Goal: Obtain resource: Download file/media

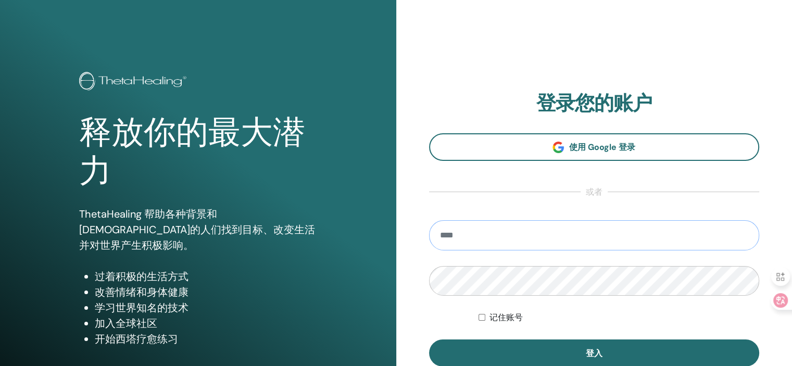
type input "**********"
drag, startPoint x: 451, startPoint y: 0, endPoint x: 483, endPoint y: 20, distance: 38.1
click at [483, 20] on div "**********" at bounding box center [594, 250] width 396 height 500
click at [495, 320] on font "记住账号" at bounding box center [506, 317] width 33 height 10
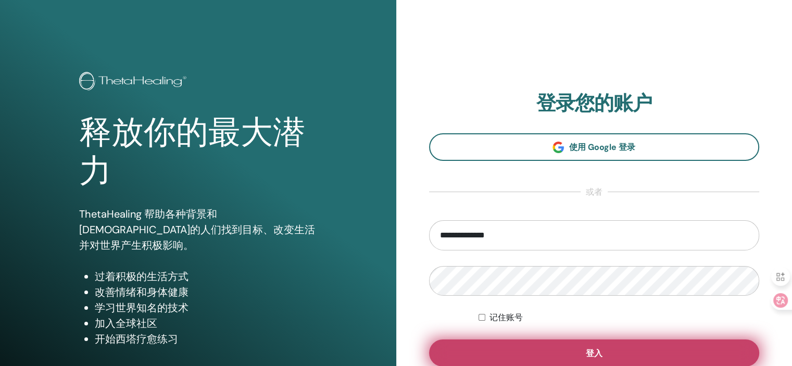
click at [532, 360] on button "登入" at bounding box center [594, 353] width 331 height 27
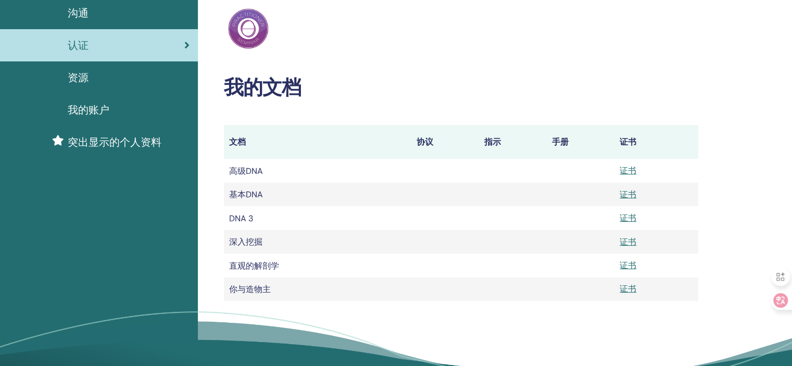
scroll to position [104, 0]
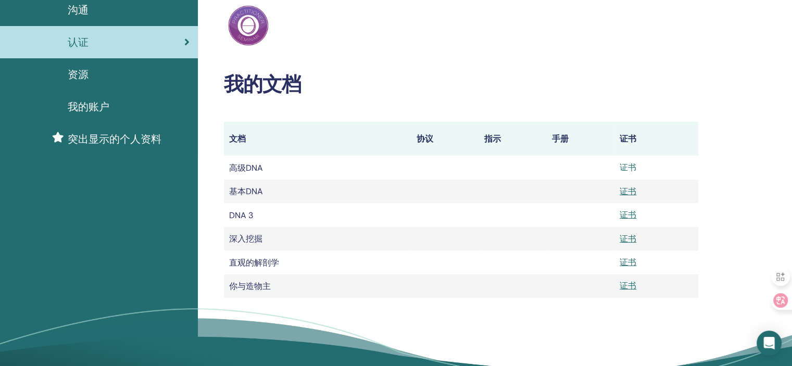
click at [620, 165] on font "证书" at bounding box center [628, 167] width 17 height 11
click at [622, 193] on font "证书" at bounding box center [628, 191] width 17 height 11
click at [624, 219] on font "证书" at bounding box center [628, 214] width 17 height 11
click at [627, 239] on font "证书" at bounding box center [628, 238] width 17 height 11
click at [632, 266] on font "证书" at bounding box center [628, 262] width 17 height 11
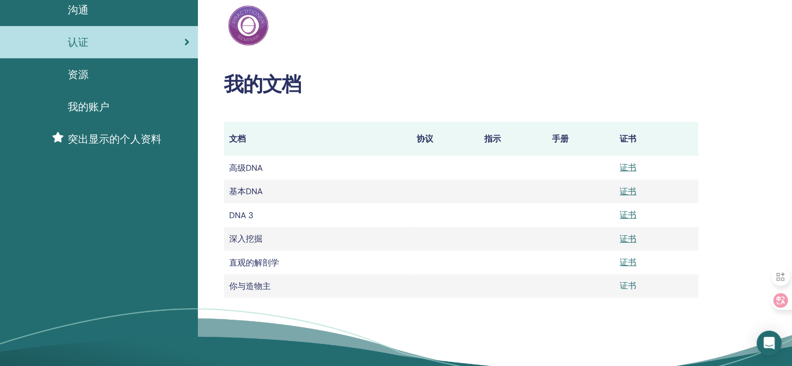
click at [629, 291] on font "证书" at bounding box center [628, 285] width 17 height 11
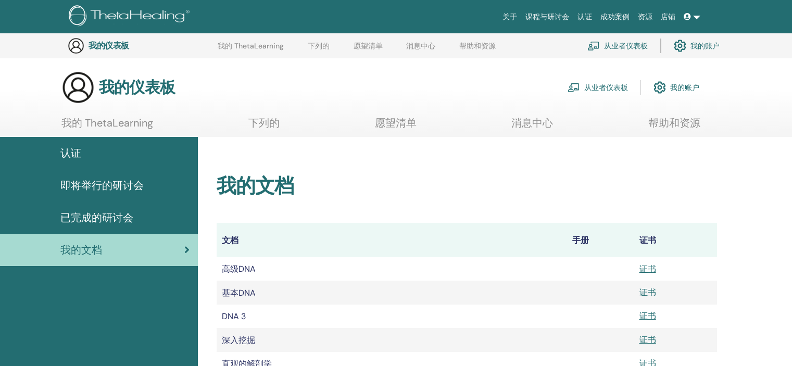
scroll to position [129, 0]
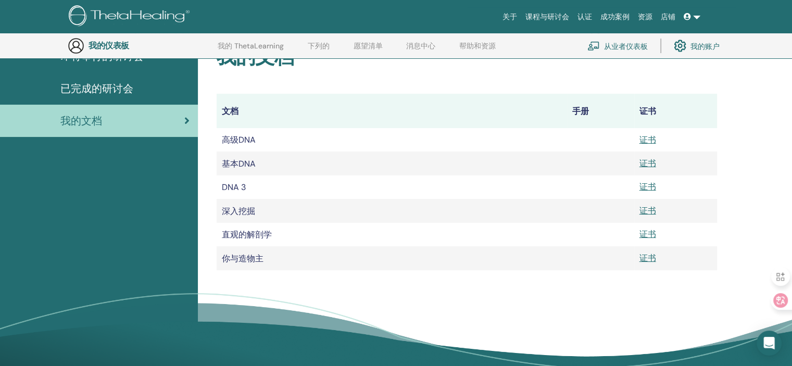
click at [565, 66] on h2 "我的文档" at bounding box center [467, 57] width 500 height 24
